Goal: Browse casually

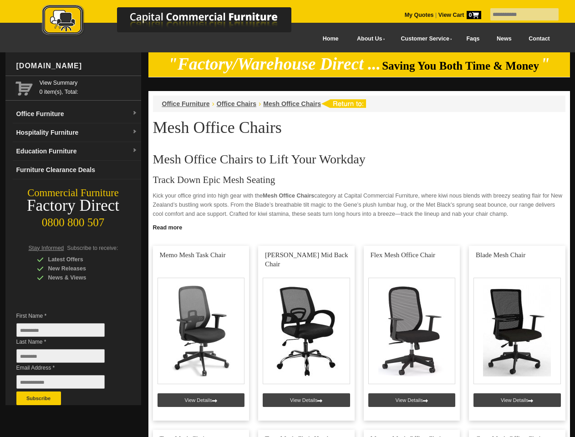
click at [518, 15] on input "text" at bounding box center [524, 14] width 68 height 12
click at [67, 358] on input "Last Name *" at bounding box center [60, 356] width 88 height 14
click at [39, 398] on button "Subscribe" at bounding box center [38, 398] width 45 height 14
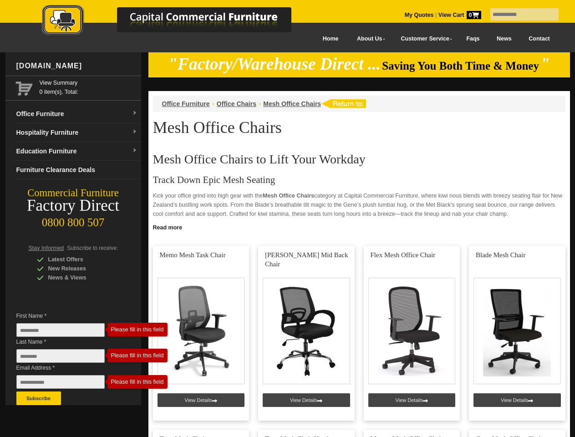
click at [359, 227] on link "Read more" at bounding box center [358, 226] width 421 height 11
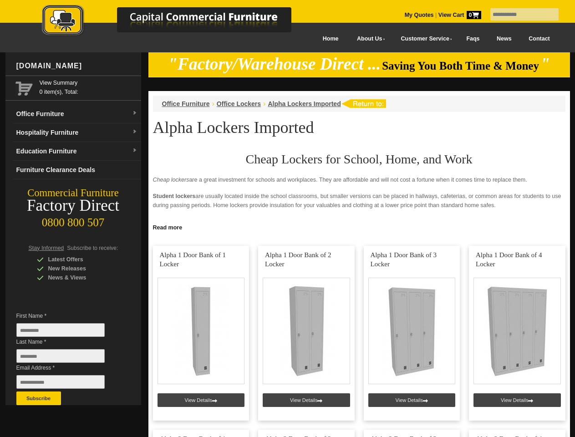
click at [518, 15] on input "text" at bounding box center [524, 14] width 68 height 12
click at [67, 358] on input "Last Name *" at bounding box center [60, 356] width 88 height 14
click at [39, 398] on button "Subscribe" at bounding box center [38, 398] width 45 height 14
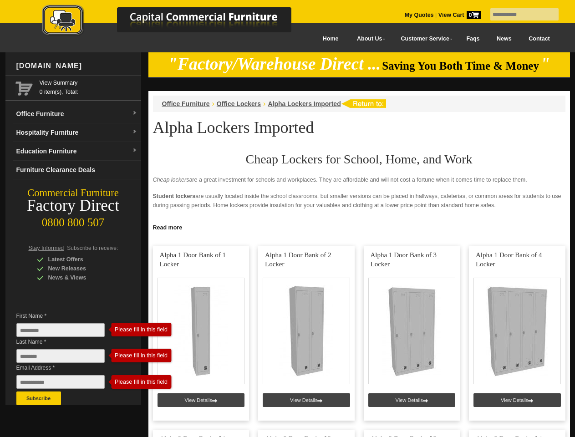
click at [359, 227] on link "Read more" at bounding box center [358, 226] width 421 height 11
